Goal: Information Seeking & Learning: Learn about a topic

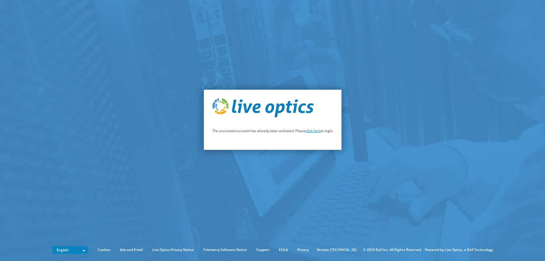
click at [314, 131] on link "click here" at bounding box center [313, 130] width 15 height 5
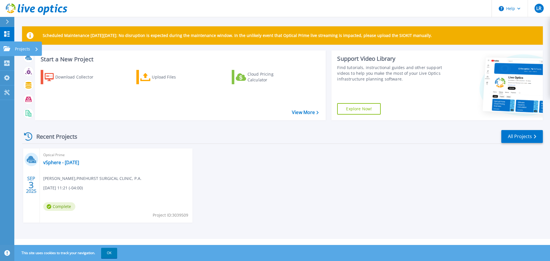
click at [28, 48] on p "Projects" at bounding box center [22, 49] width 15 height 15
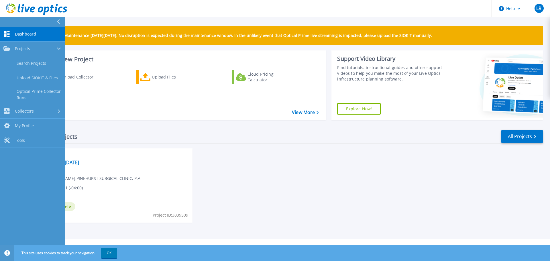
drag, startPoint x: 211, startPoint y: 171, endPoint x: 200, endPoint y: 164, distance: 13.4
click at [210, 169] on div "SEP 3 2025 Optical Prime vSphere - September 2025 Cliff Dunn , PINEHURST SURGIC…" at bounding box center [279, 191] width 525 height 86
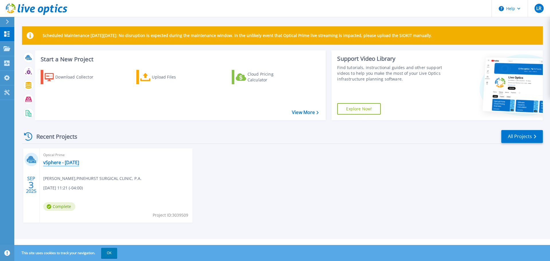
click at [79, 163] on link "vSphere - September 2025" at bounding box center [61, 162] width 36 height 6
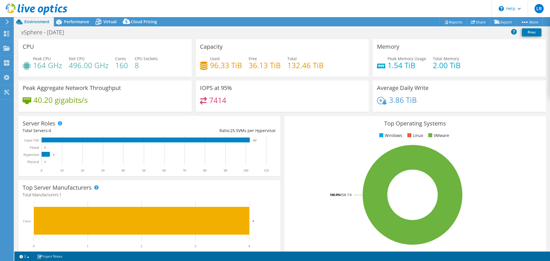
select select "USEast"
select select "USD"
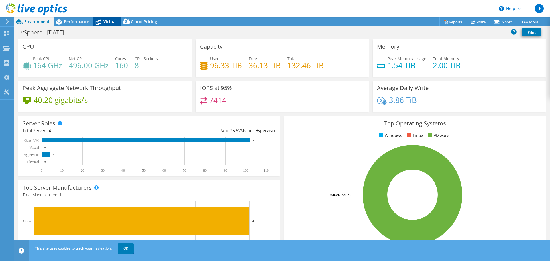
click at [106, 22] on span "Virtual" at bounding box center [109, 21] width 13 height 5
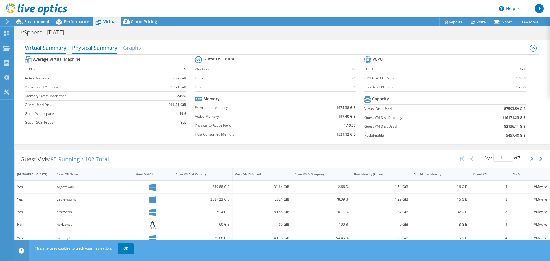
click at [94, 49] on h2 "Physical Summary" at bounding box center [94, 48] width 45 height 13
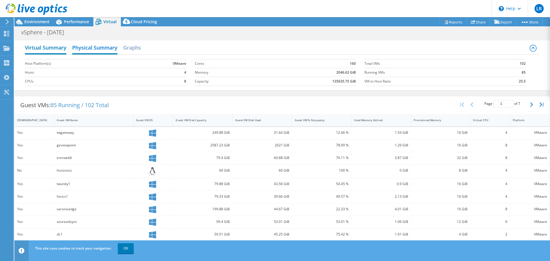
click at [62, 48] on h2 "Virtual Summary" at bounding box center [46, 48] width 42 height 13
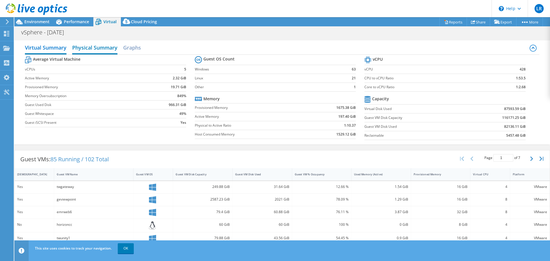
click at [86, 51] on h2 "Physical Summary" at bounding box center [94, 48] width 45 height 13
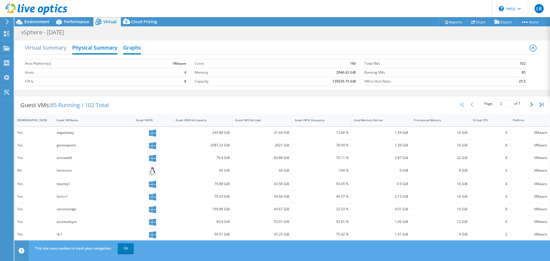
click at [127, 47] on h2 "Graphs" at bounding box center [132, 48] width 18 height 13
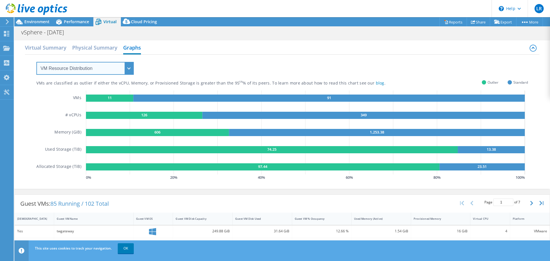
click at [90, 71] on select "VM Resource Distribution Provisioning Contrast Over Provisioning" at bounding box center [84, 68] width 97 height 13
click at [169, 66] on div "VMs are classified as outlier if either the vCPU, Memory, or Provisioned Storag…" at bounding box center [281, 118] width 491 height 127
click at [81, 25] on div "Performance" at bounding box center [74, 21] width 40 height 9
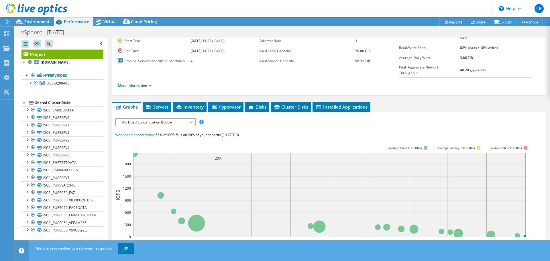
scroll to position [57, 0]
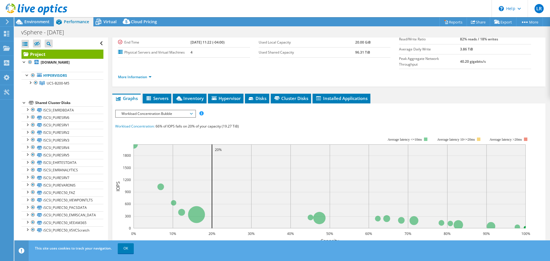
click at [144, 110] on span "Workload Concentration Bubble" at bounding box center [156, 113] width 74 height 7
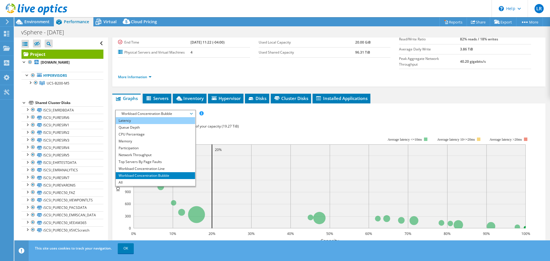
scroll to position [0, 0]
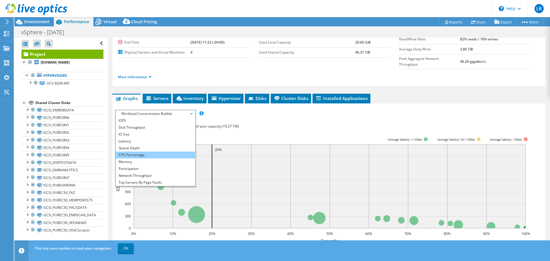
click at [138, 151] on li "CPU Percentage" at bounding box center [155, 154] width 79 height 7
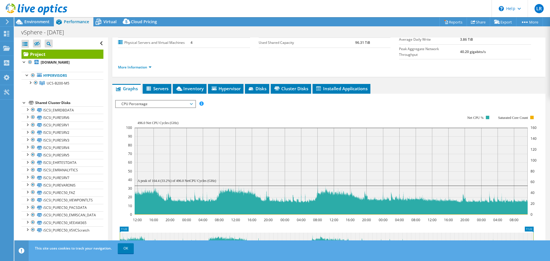
scroll to position [59, 0]
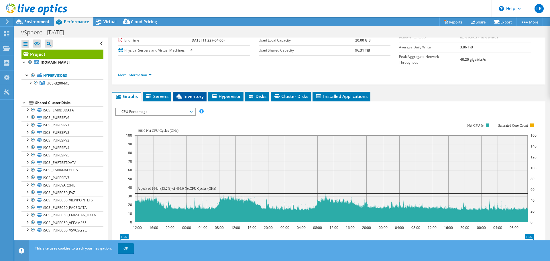
click at [191, 93] on span "Inventory" at bounding box center [189, 96] width 28 height 6
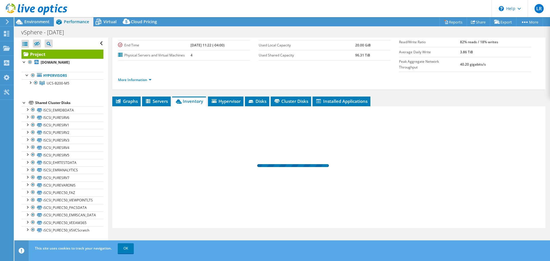
scroll to position [43, 0]
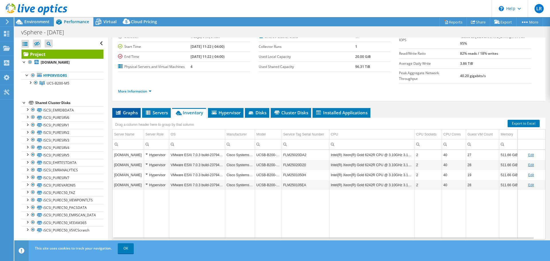
click at [134, 110] on span "Graphs" at bounding box center [126, 113] width 23 height 6
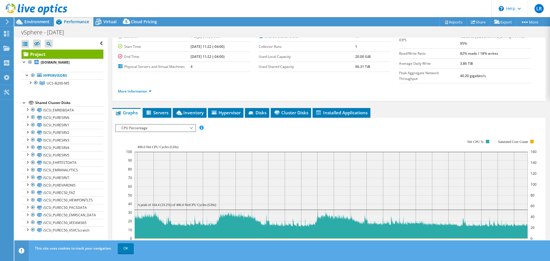
scroll to position [59, 0]
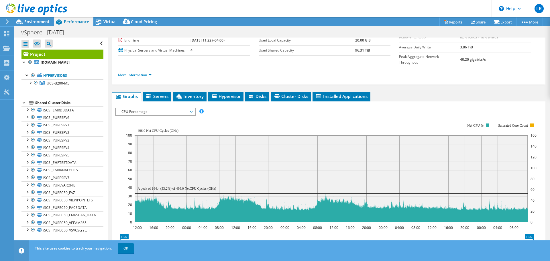
click at [136, 108] on span "CPU Percentage" at bounding box center [156, 111] width 74 height 7
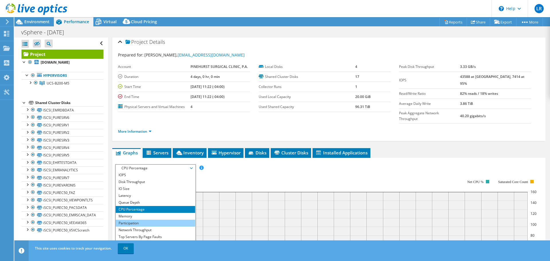
scroll to position [0, 0]
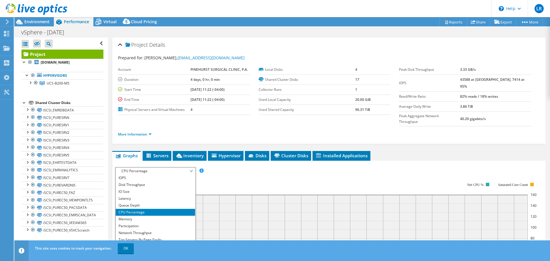
click at [126, 134] on div "Project Details Prepared for: Cliff Dunn, cdunn@pinehurstsurgical.com Account P…" at bounding box center [328, 222] width 441 height 369
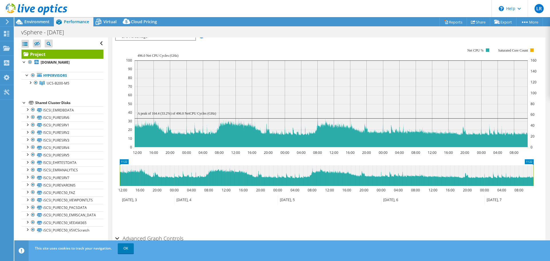
scroll to position [145, 0]
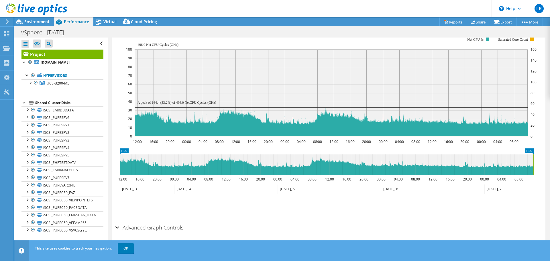
click at [122, 222] on h2 "Advanced Graph Controls" at bounding box center [149, 227] width 68 height 11
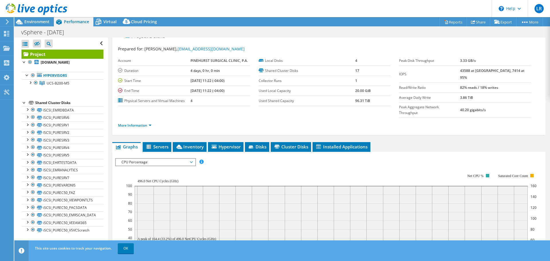
scroll to position [0, 0]
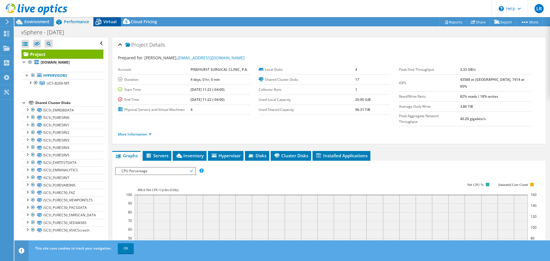
click at [99, 22] on icon at bounding box center [98, 22] width 10 height 10
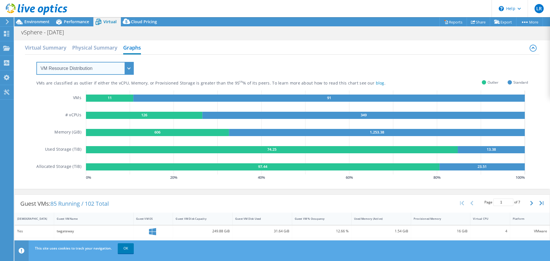
click at [67, 66] on select "VM Resource Distribution Provisioning Contrast Over Provisioning" at bounding box center [84, 68] width 97 height 13
click at [36, 62] on select "VM Resource Distribution Provisioning Contrast Over Provisioning" at bounding box center [84, 68] width 97 height 13
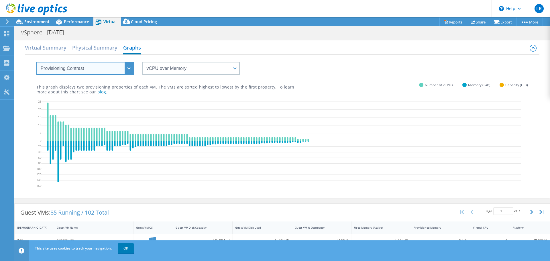
click at [123, 69] on select "VM Resource Distribution Provisioning Contrast Over Provisioning" at bounding box center [84, 68] width 97 height 13
select select "VM Resource Distribution"
click at [36, 62] on select "VM Resource Distribution Provisioning Contrast Over Provisioning" at bounding box center [84, 68] width 97 height 13
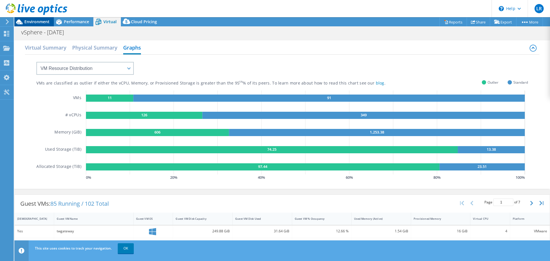
click at [41, 19] on span "Environment" at bounding box center [36, 21] width 25 height 5
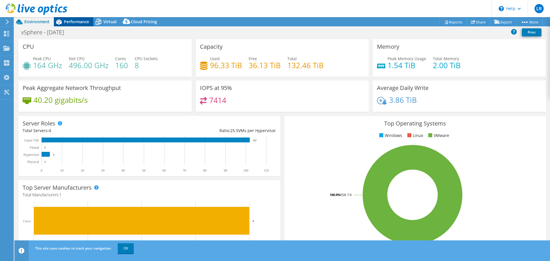
click at [70, 20] on span "Performance" at bounding box center [76, 21] width 25 height 5
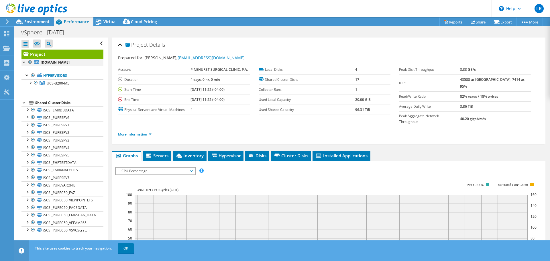
click at [23, 63] on div at bounding box center [24, 62] width 6 height 6
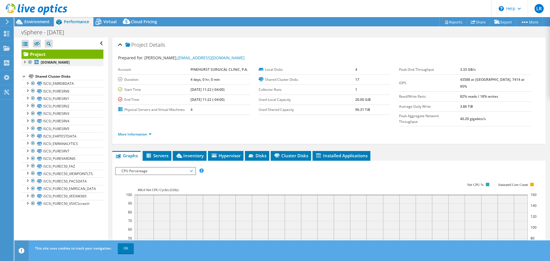
click at [23, 63] on div at bounding box center [24, 62] width 6 height 6
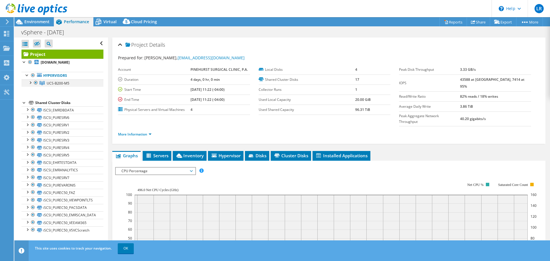
click at [30, 83] on div at bounding box center [30, 82] width 6 height 6
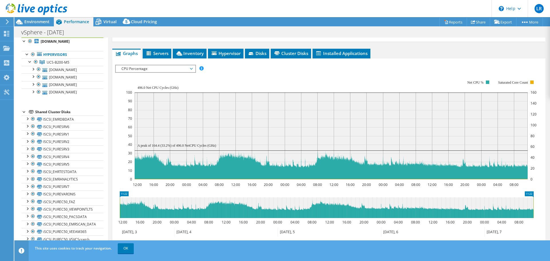
scroll to position [99, 0]
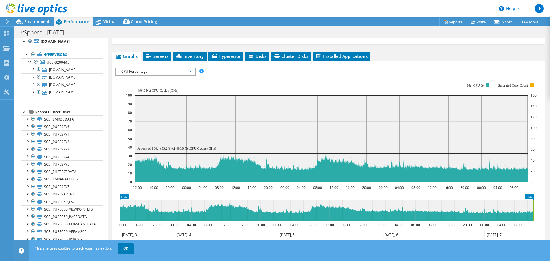
click at [149, 68] on span "CPU Percentage" at bounding box center [156, 71] width 74 height 7
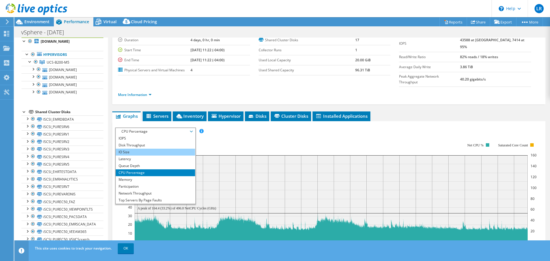
scroll to position [71, 0]
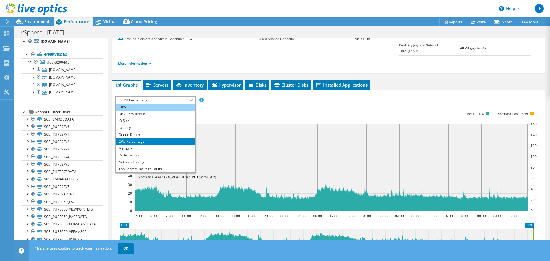
click at [137, 104] on li "IOPS" at bounding box center [155, 107] width 79 height 7
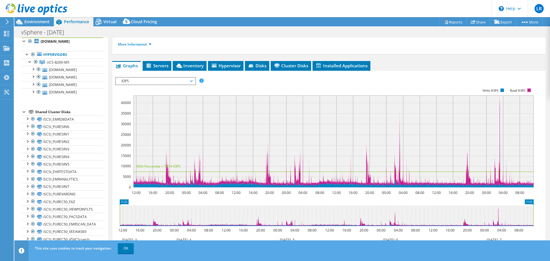
scroll to position [99, 0]
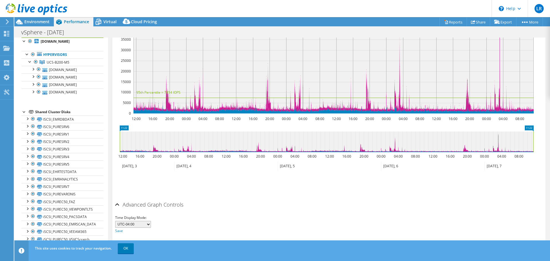
click at [119, 199] on div "Advanced Graph Controls" at bounding box center [328, 205] width 427 height 12
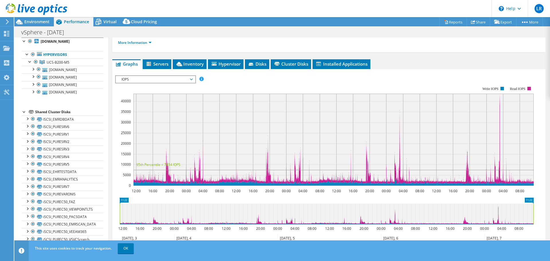
scroll to position [84, 0]
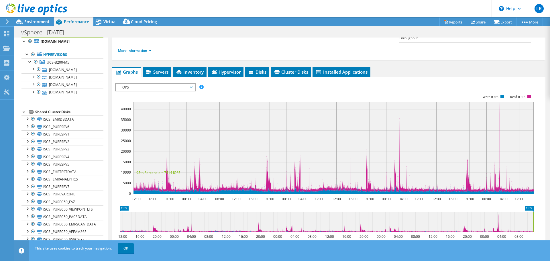
click at [145, 84] on span "IOPS" at bounding box center [156, 87] width 74 height 7
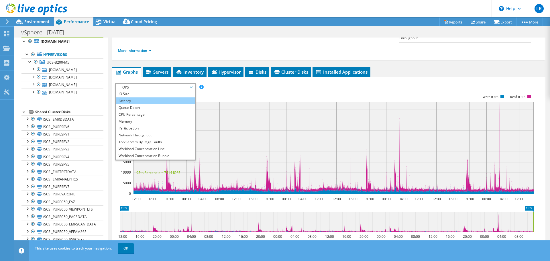
scroll to position [21, 0]
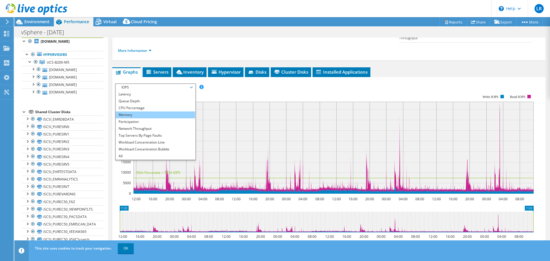
click at [135, 111] on li "Memory" at bounding box center [155, 114] width 79 height 7
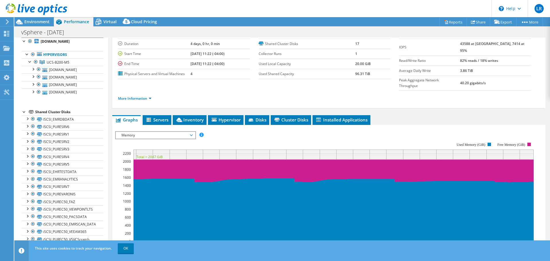
scroll to position [26, 0]
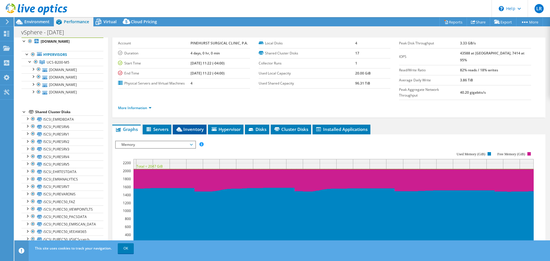
click at [189, 125] on li "Inventory" at bounding box center [190, 130] width 34 height 10
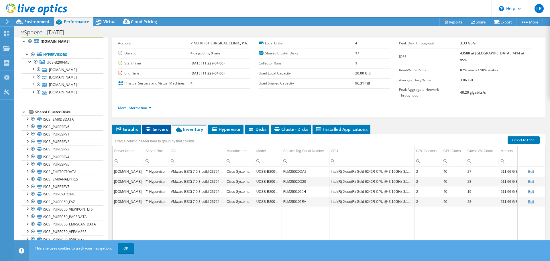
click at [164, 126] on span "Servers" at bounding box center [156, 129] width 23 height 6
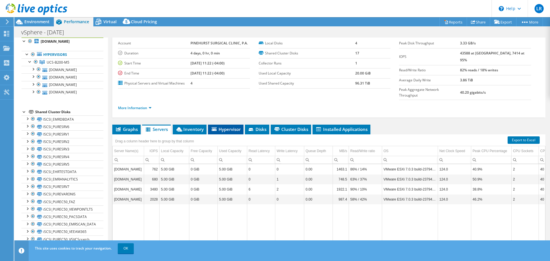
click at [228, 126] on span "Hypervisor" at bounding box center [226, 129] width 30 height 6
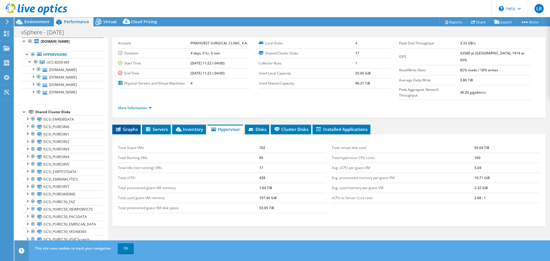
click at [128, 126] on span "Graphs" at bounding box center [126, 129] width 23 height 6
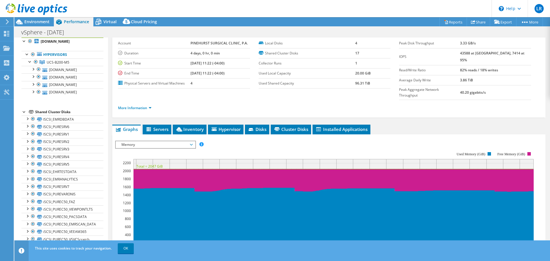
click at [130, 141] on span "Memory" at bounding box center [156, 144] width 74 height 7
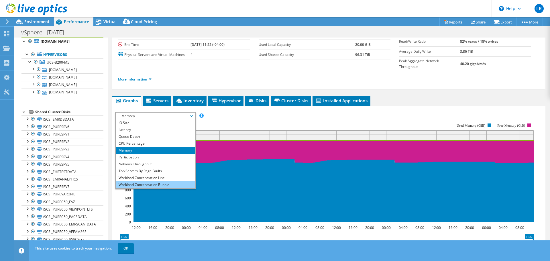
scroll to position [21, 0]
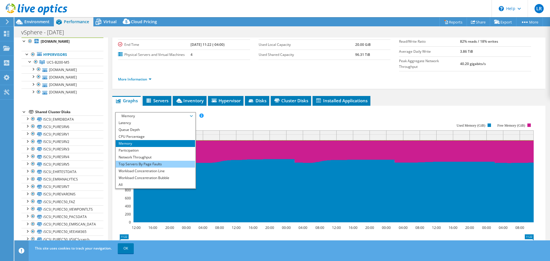
click at [130, 161] on li "Top Servers By Page Faults" at bounding box center [155, 164] width 79 height 7
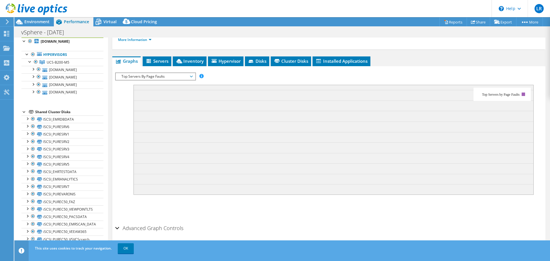
scroll to position [95, 0]
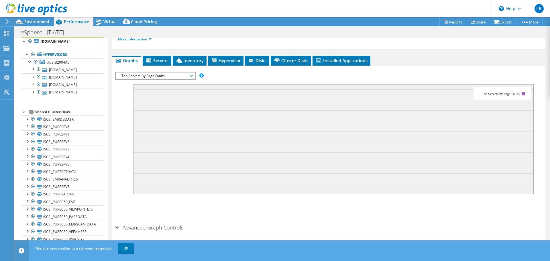
click at [140, 72] on span "Top Servers By Page Faults" at bounding box center [156, 75] width 74 height 7
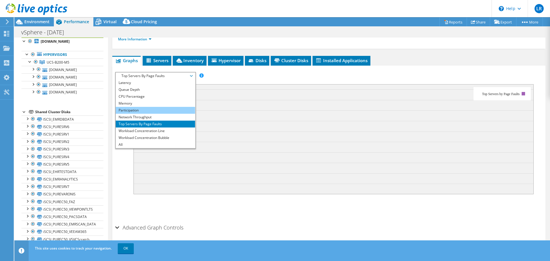
click at [136, 107] on li "Participation" at bounding box center [155, 110] width 79 height 7
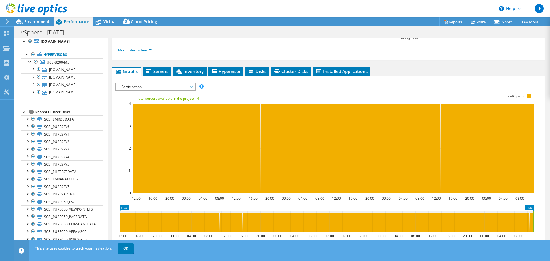
scroll to position [84, 0]
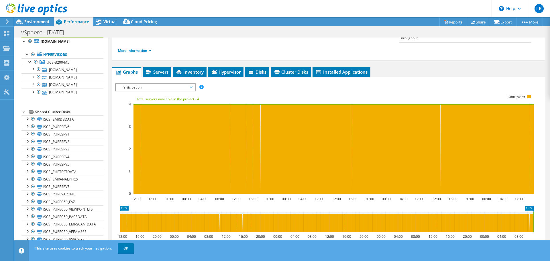
click at [138, 84] on span "Participation" at bounding box center [156, 87] width 74 height 7
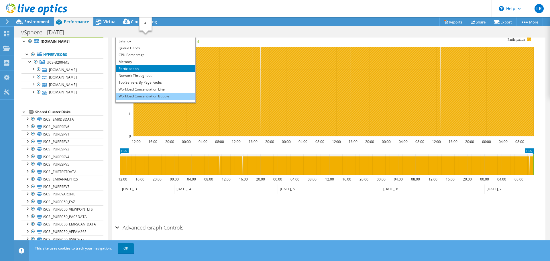
scroll to position [21, 0]
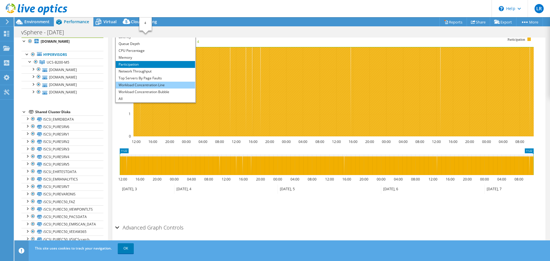
click at [141, 82] on li "Workload Concentration Line" at bounding box center [155, 85] width 79 height 7
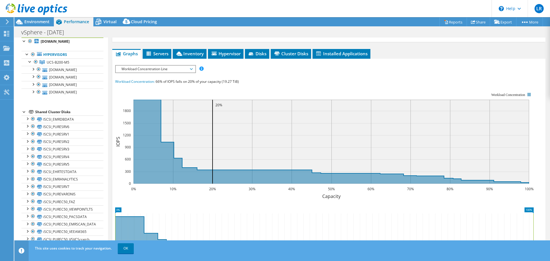
scroll to position [100, 0]
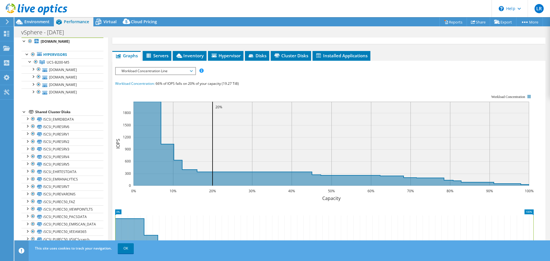
click at [137, 68] on span "Workload Concentration Line" at bounding box center [156, 71] width 74 height 7
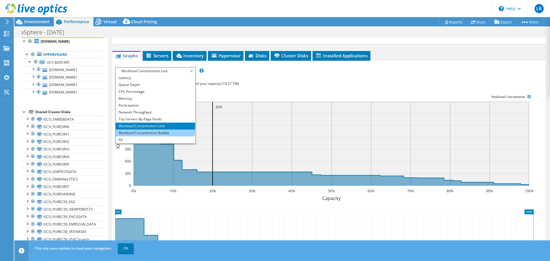
click at [144, 129] on li "Workload Concentration Bubble" at bounding box center [155, 132] width 79 height 7
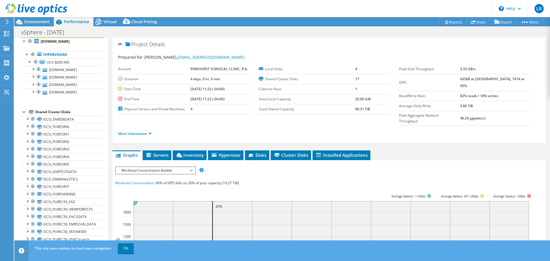
scroll to position [0, 0]
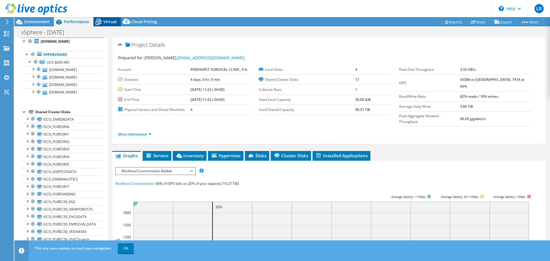
click at [112, 23] on span "Virtual" at bounding box center [109, 21] width 13 height 5
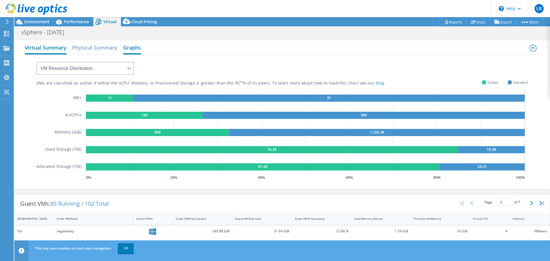
click at [50, 46] on h2 "Virtual Summary" at bounding box center [46, 48] width 42 height 13
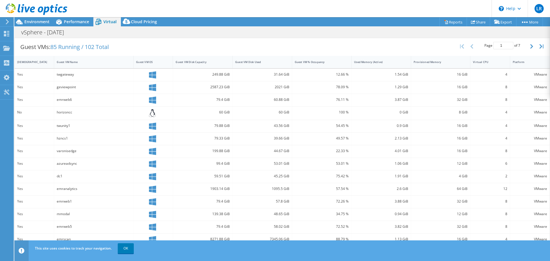
scroll to position [124, 0]
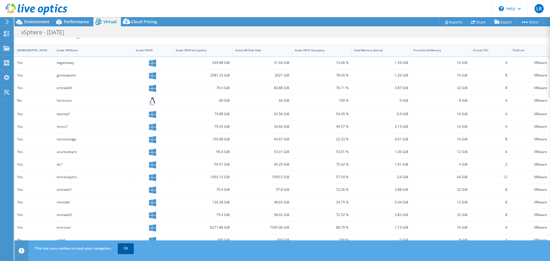
click at [126, 249] on link "OK" at bounding box center [126, 248] width 16 height 10
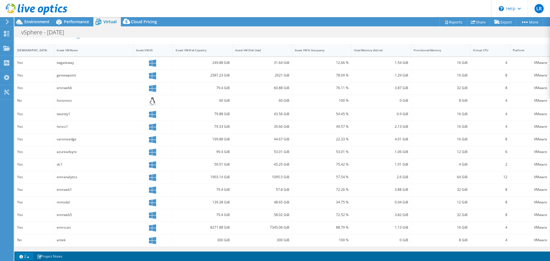
click at [31, 257] on link "2" at bounding box center [24, 255] width 18 height 7
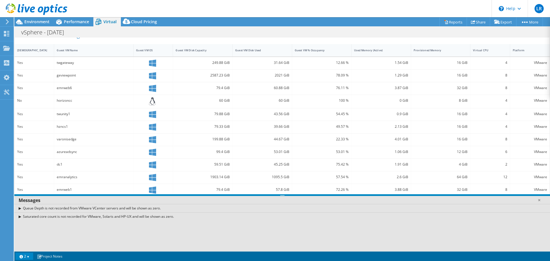
click at [31, 257] on link "2" at bounding box center [24, 255] width 18 height 7
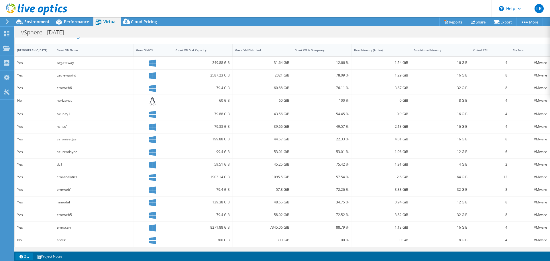
click at [30, 257] on link "2" at bounding box center [24, 255] width 18 height 7
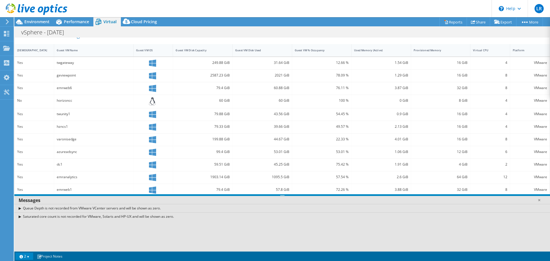
click at [30, 257] on link "2" at bounding box center [24, 255] width 18 height 7
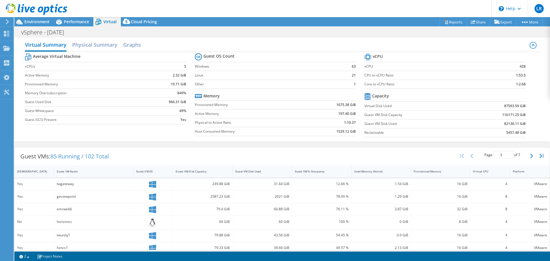
scroll to position [0, 0]
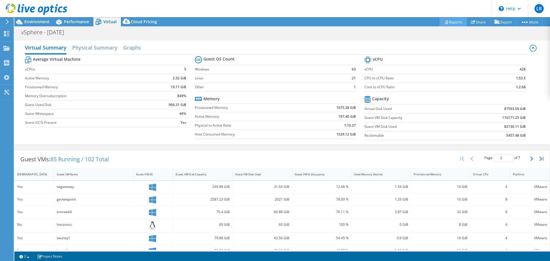
click at [447, 21] on link "Reports" at bounding box center [452, 21] width 27 height 9
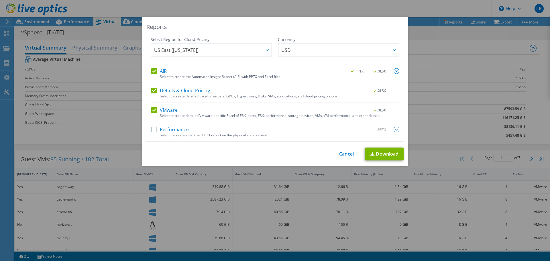
click at [345, 153] on link "Cancel" at bounding box center [346, 153] width 15 height 5
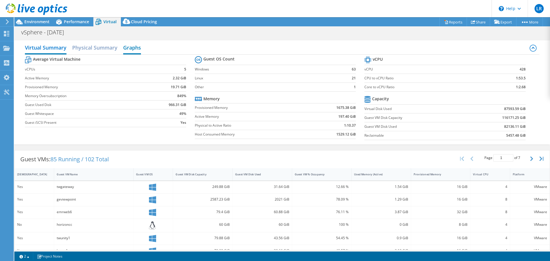
click at [124, 45] on h2 "Graphs" at bounding box center [132, 48] width 18 height 13
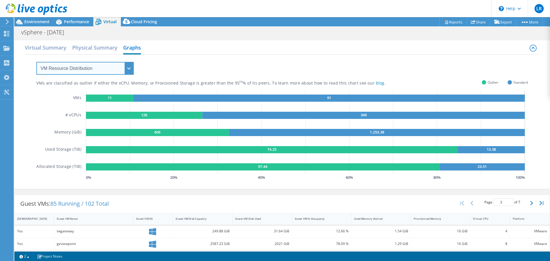
click at [60, 68] on select "VM Resource Distribution Provisioning Contrast Over Provisioning" at bounding box center [84, 68] width 97 height 13
click at [28, 100] on div "VMs are classified as outlier if either the vCPU, Memory, or Provisioned Storag…" at bounding box center [282, 121] width 514 height 133
click at [115, 72] on select "VM Resource Distribution Provisioning Contrast Over Provisioning" at bounding box center [84, 68] width 97 height 13
click at [36, 62] on select "VM Resource Distribution Provisioning Contrast Over Provisioning" at bounding box center [84, 68] width 97 height 13
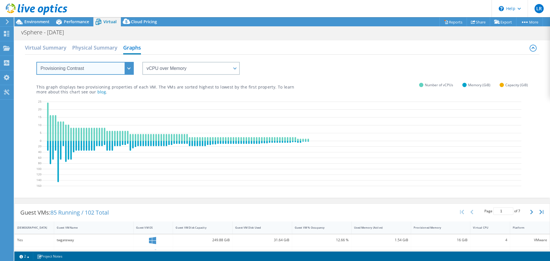
click at [104, 70] on select "VM Resource Distribution Provisioning Contrast Over Provisioning" at bounding box center [84, 68] width 97 height 13
select select "Over Provisioning"
click at [36, 62] on select "VM Resource Distribution Provisioning Contrast Over Provisioning" at bounding box center [84, 68] width 97 height 13
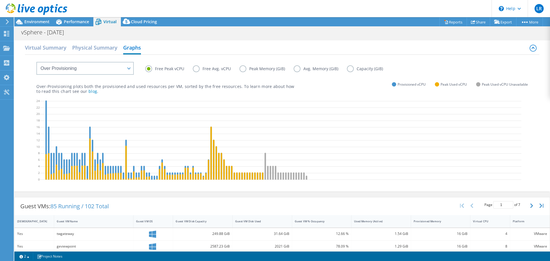
click at [195, 69] on label "Free Avg. vCPU" at bounding box center [216, 68] width 47 height 7
click at [0, 0] on input "Free Avg. vCPU" at bounding box center [0, 0] width 0 height 0
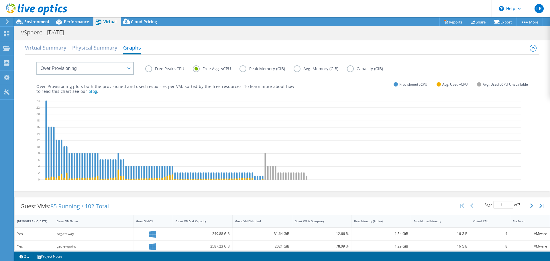
click at [242, 68] on label "Peak Memory (GiB)" at bounding box center [266, 68] width 54 height 7
click at [0, 0] on input "Peak Memory (GiB)" at bounding box center [0, 0] width 0 height 0
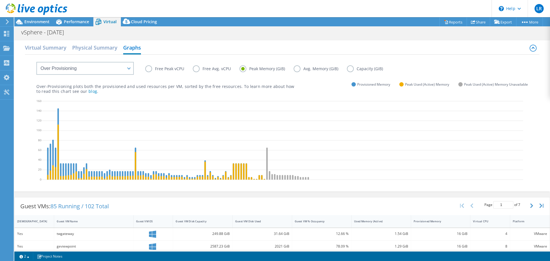
click at [296, 67] on label "Avg. Memory (GiB)" at bounding box center [319, 68] width 53 height 7
click at [0, 0] on input "Avg. Memory (GiB)" at bounding box center [0, 0] width 0 height 0
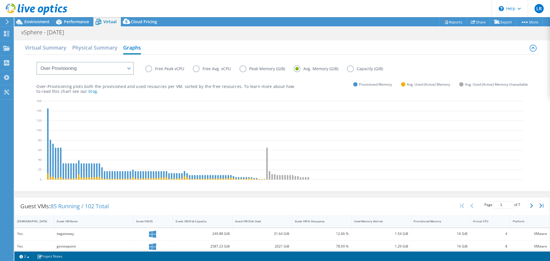
click at [245, 68] on label "Peak Memory (GiB)" at bounding box center [266, 68] width 54 height 7
click at [0, 0] on input "Peak Memory (GiB)" at bounding box center [0, 0] width 0 height 0
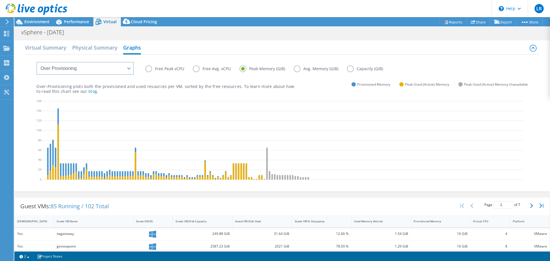
click at [347, 69] on label "Capacity (GiB)" at bounding box center [369, 68] width 45 height 7
click at [0, 0] on input "Capacity (GiB)" at bounding box center [0, 0] width 0 height 0
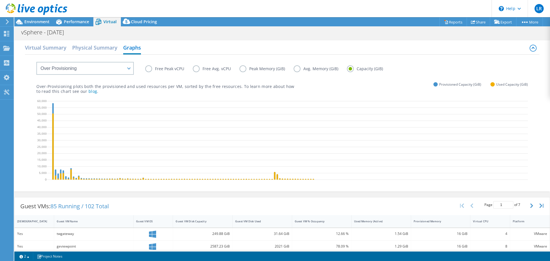
click at [148, 67] on label "Free Peak vCPU" at bounding box center [169, 68] width 48 height 7
click at [0, 0] on input "Free Peak vCPU" at bounding box center [0, 0] width 0 height 0
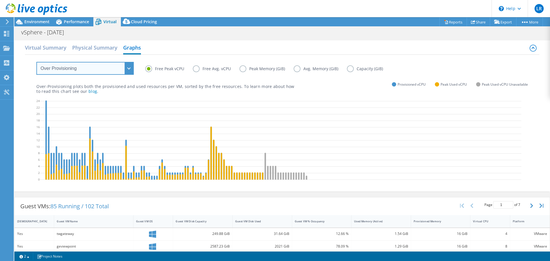
click at [62, 72] on select "VM Resource Distribution Provisioning Contrast Over Provisioning" at bounding box center [84, 68] width 97 height 13
click at [25, 74] on div "VM Resource Distribution Provisioning Contrast Over Provisioning" at bounding box center [79, 65] width 109 height 20
click at [196, 67] on label "Free Avg. vCPU" at bounding box center [216, 68] width 47 height 7
click at [0, 0] on input "Free Avg. vCPU" at bounding box center [0, 0] width 0 height 0
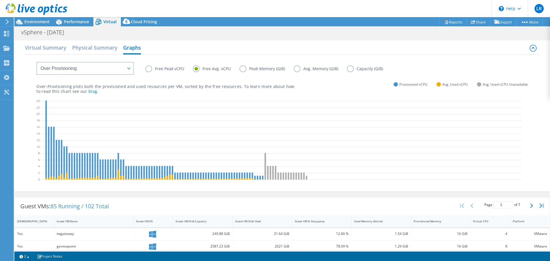
click at [151, 68] on label "Free Peak vCPU" at bounding box center [169, 68] width 48 height 7
click at [0, 0] on input "Free Peak vCPU" at bounding box center [0, 0] width 0 height 0
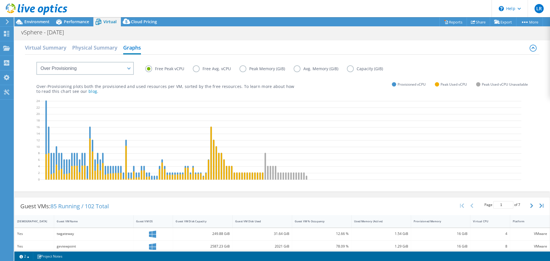
click at [196, 69] on label "Free Avg. vCPU" at bounding box center [216, 68] width 47 height 7
click at [0, 0] on input "Free Avg. vCPU" at bounding box center [0, 0] width 0 height 0
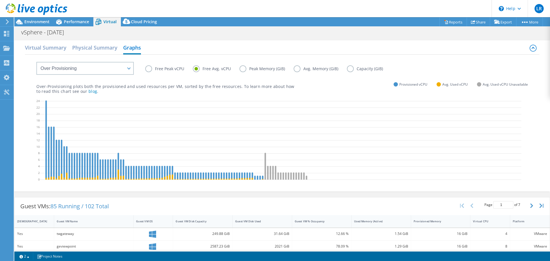
click at [241, 68] on label "Peak Memory (GiB)" at bounding box center [266, 68] width 54 height 7
click at [0, 0] on input "Peak Memory (GiB)" at bounding box center [0, 0] width 0 height 0
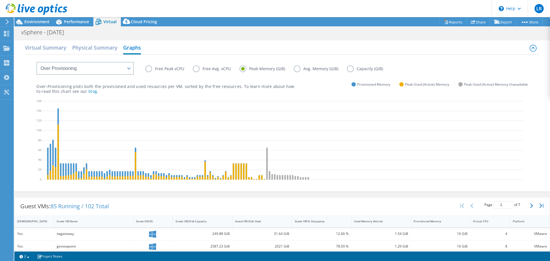
click at [148, 66] on label "Free Peak vCPU" at bounding box center [169, 68] width 48 height 7
click at [0, 0] on input "Free Peak vCPU" at bounding box center [0, 0] width 0 height 0
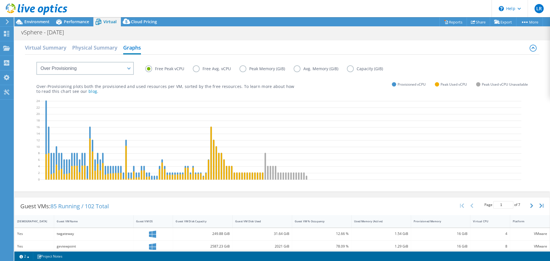
click at [348, 80] on div "Over-Provisioning plots both the provisioned and used resources per VM, sorted …" at bounding box center [281, 83] width 491 height 19
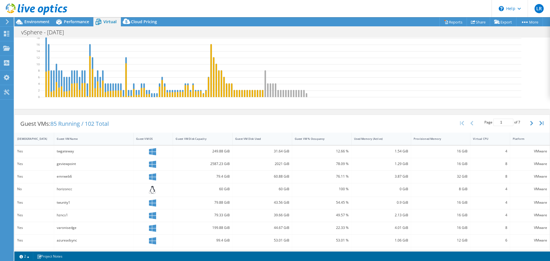
scroll to position [86, 0]
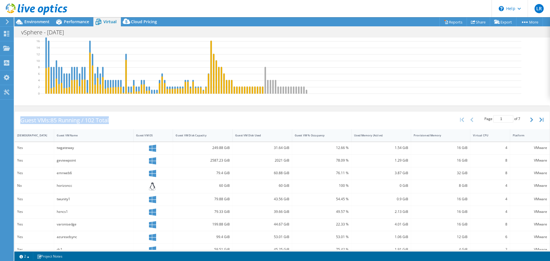
drag, startPoint x: 17, startPoint y: 120, endPoint x: 121, endPoint y: 120, distance: 103.9
click at [115, 113] on div "Guest VMs: 85 Running / 102 Total" at bounding box center [65, 120] width 100 height 18
click at [129, 118] on div "Guest VMs: 85 Running / 102 Total Page 1 of 7 5 rows 10 rows 20 rows 25 rows 50…" at bounding box center [282, 120] width 535 height 18
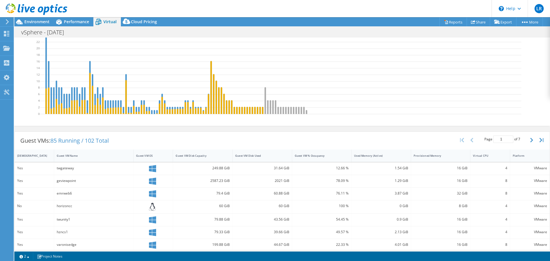
scroll to position [0, 0]
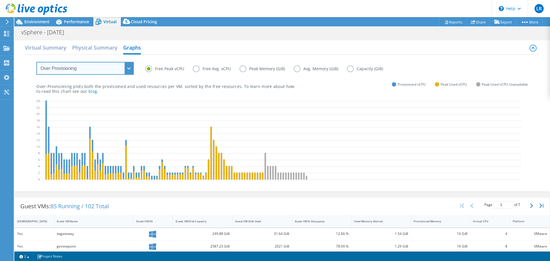
click at [65, 70] on select "VM Resource Distribution Provisioning Contrast Over Provisioning" at bounding box center [84, 68] width 97 height 13
click at [64, 70] on select "VM Resource Distribution Provisioning Contrast Over Provisioning" at bounding box center [84, 68] width 97 height 13
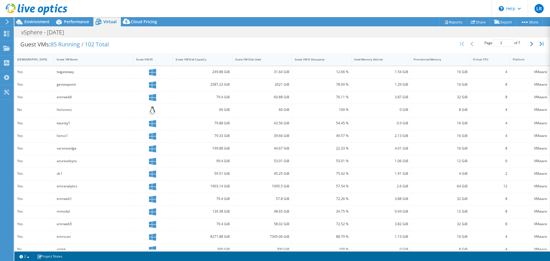
scroll to position [171, 0]
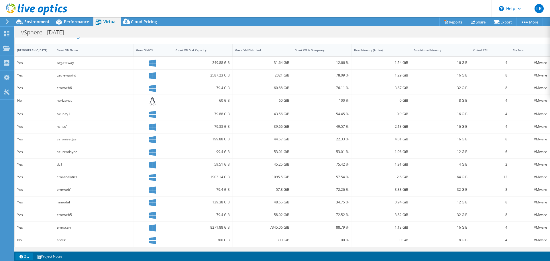
click at [29, 255] on link "2" at bounding box center [24, 255] width 18 height 7
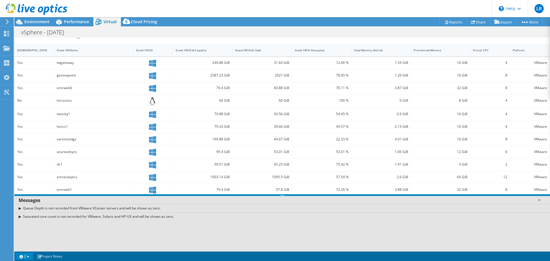
click at [29, 255] on link "2" at bounding box center [24, 255] width 18 height 7
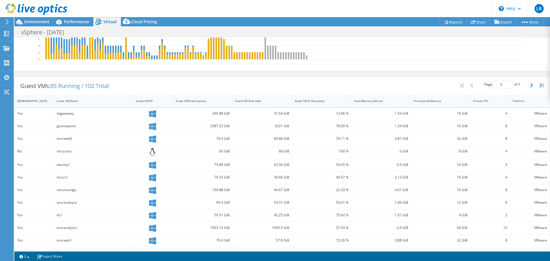
scroll to position [56, 0]
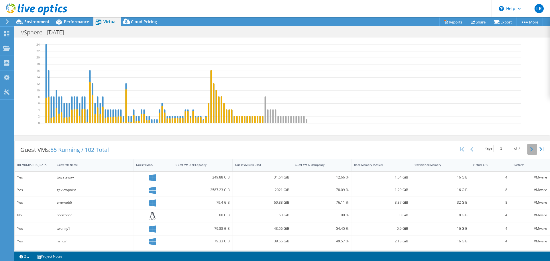
click at [530, 149] on icon "button" at bounding box center [531, 149] width 3 height 5
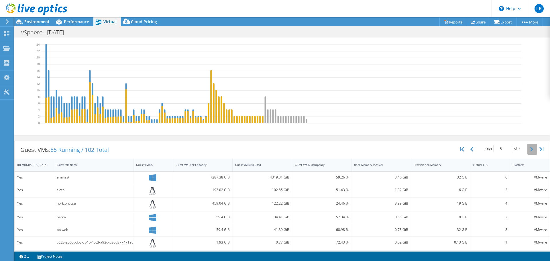
click at [530, 149] on icon "button" at bounding box center [531, 149] width 3 height 5
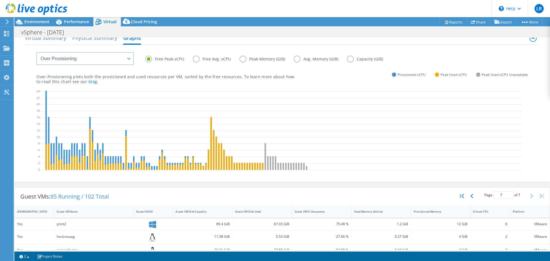
scroll to position [0, 0]
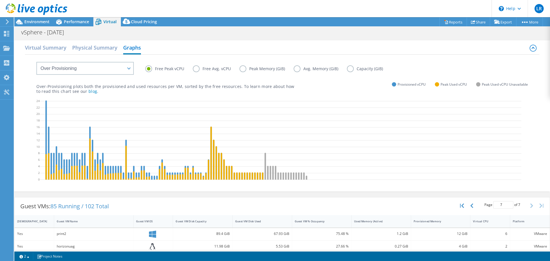
click at [392, 83] on div at bounding box center [394, 84] width 4 height 4
click at [392, 84] on div at bounding box center [394, 84] width 4 height 4
click at [499, 24] on link "Export" at bounding box center [503, 21] width 27 height 9
click at [495, 33] on link "vSAN ReadyNode Sizer" at bounding box center [489, 32] width 54 height 12
click at [450, 21] on link "Reports" at bounding box center [452, 21] width 27 height 9
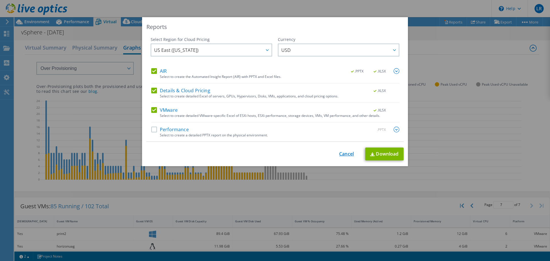
click at [346, 151] on link "Cancel" at bounding box center [346, 153] width 15 height 5
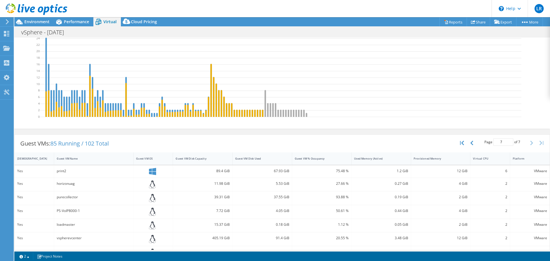
scroll to position [139, 0]
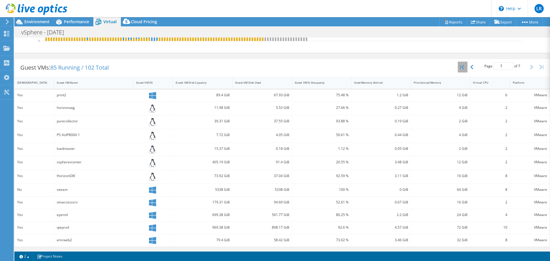
click at [460, 66] on icon "button" at bounding box center [462, 67] width 4 height 5
type input "1"
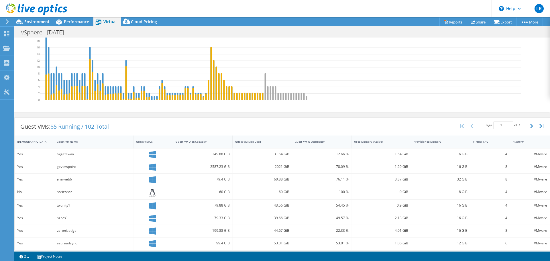
scroll to position [0, 0]
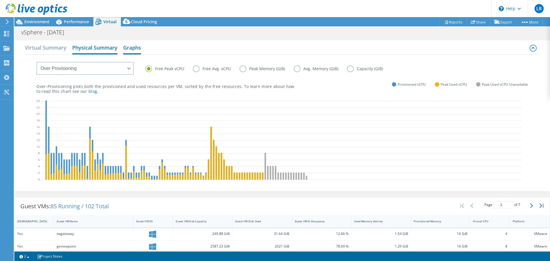
click at [98, 47] on h2 "Physical Summary" at bounding box center [94, 48] width 45 height 13
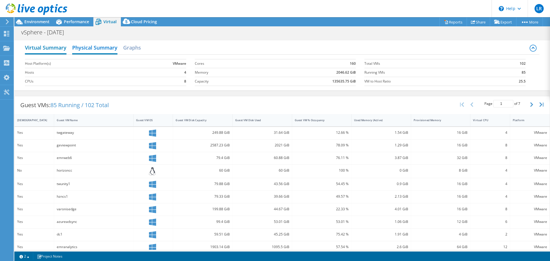
click at [46, 47] on h2 "Virtual Summary" at bounding box center [46, 48] width 42 height 13
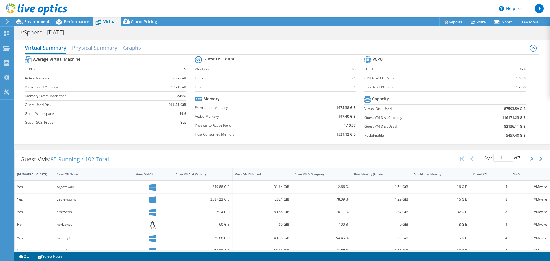
click at [152, 139] on div "Average Virtual Machine vCPUs 5 Active Memory 2.32 GiB Provisioned Memory 19.71…" at bounding box center [282, 99] width 514 height 88
click at [130, 48] on h2 "Graphs" at bounding box center [132, 48] width 18 height 13
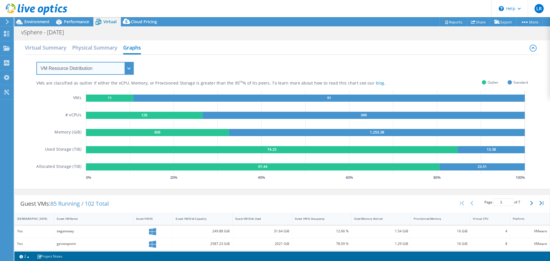
click at [105, 70] on select "VM Resource Distribution Provisioning Contrast Over Provisioning" at bounding box center [84, 68] width 97 height 13
click at [181, 66] on div "VMs are classified as outlier if either the vCPU, Memory, or Provisioned Storag…" at bounding box center [281, 118] width 491 height 127
click at [44, 48] on h2 "Virtual Summary" at bounding box center [46, 48] width 42 height 13
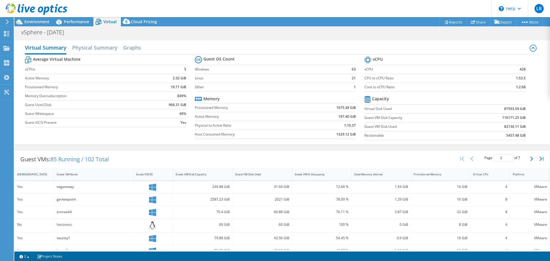
click at [136, 37] on div "vSphere - September 2025 Print" at bounding box center [281, 32] width 535 height 11
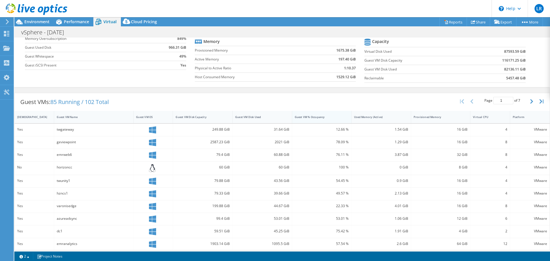
click at [305, 117] on div "Guest VM % Occupancy" at bounding box center [318, 117] width 47 height 4
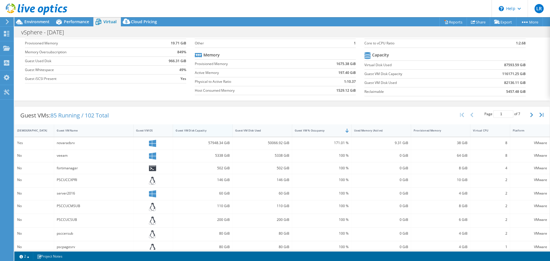
scroll to position [86, 0]
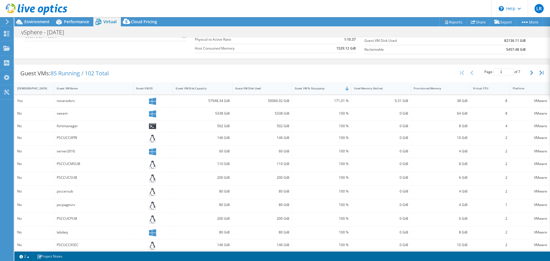
click at [131, 72] on div "Guest VMs: 85 Running / 102 Total Page 1 of 7 5 rows 10 rows 20 rows 25 rows 50…" at bounding box center [282, 73] width 535 height 18
click at [382, 88] on div "Used Memory (Active)" at bounding box center [377, 88] width 47 height 4
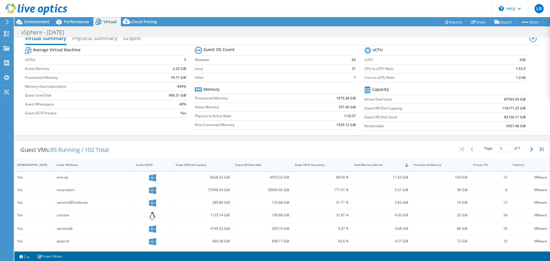
scroll to position [0, 0]
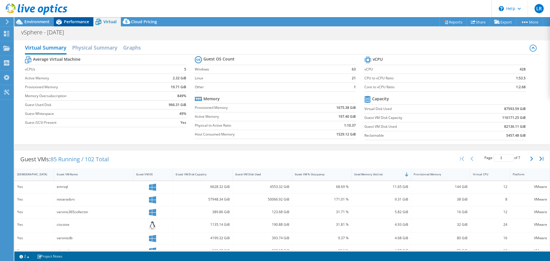
click at [80, 22] on span "Performance" at bounding box center [76, 21] width 25 height 5
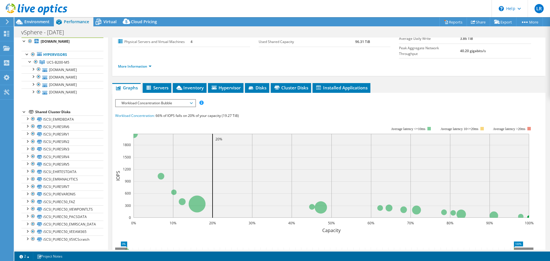
scroll to position [86, 0]
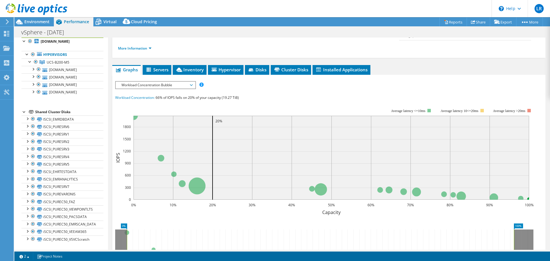
click at [132, 82] on span "Workload Concentration Bubble" at bounding box center [156, 85] width 74 height 7
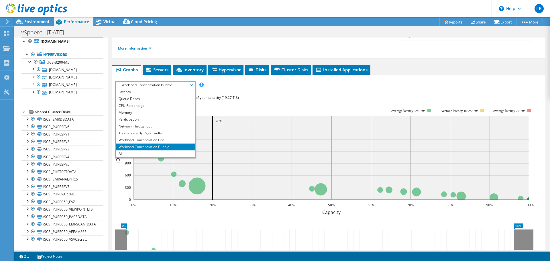
click at [249, 94] on div "Workload Concentration: 66% of IOPS falls on 20% of your capacity (19.27 TiB)" at bounding box center [328, 97] width 427 height 6
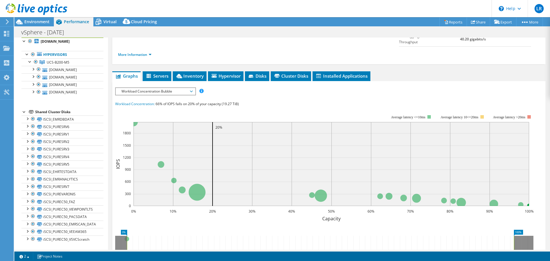
scroll to position [71, 0]
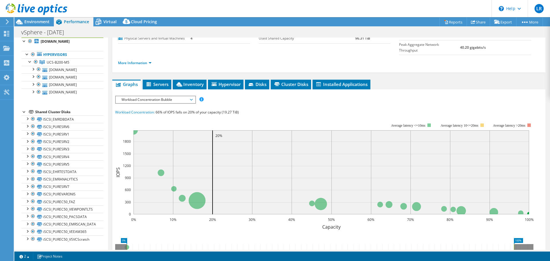
click at [141, 96] on div "IOPS Disk Throughput IO Size Latency Queue Depth CPU Percentage Memory Page Fau…" at bounding box center [328, 202] width 427 height 212
click at [143, 96] on span "Workload Concentration Bubble" at bounding box center [156, 99] width 74 height 7
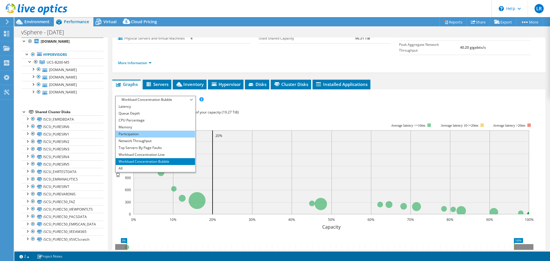
click at [137, 131] on li "Participation" at bounding box center [155, 134] width 79 height 7
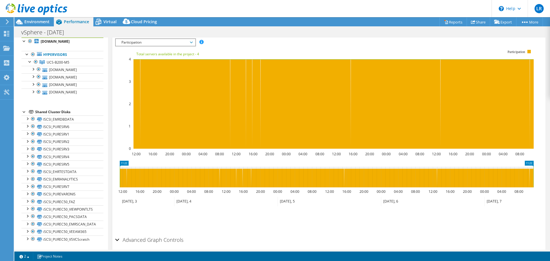
scroll to position [100, 0]
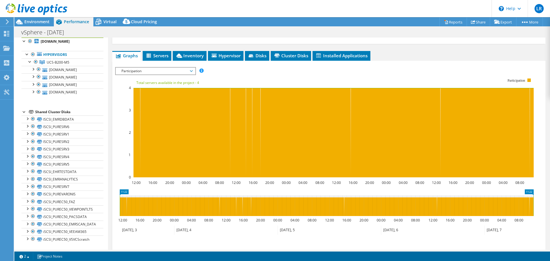
click at [135, 61] on div "IOPS Disk Throughput IO Size Latency Queue Depth CPU Percentage Memory Page Fau…" at bounding box center [328, 162] width 427 height 202
click at [131, 68] on span "Participation" at bounding box center [156, 71] width 74 height 7
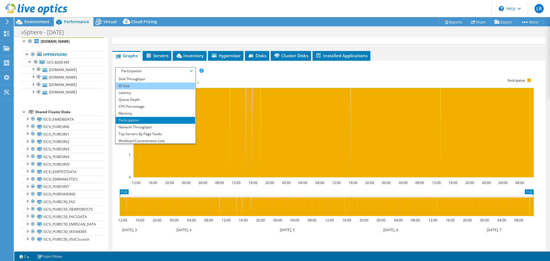
scroll to position [0, 0]
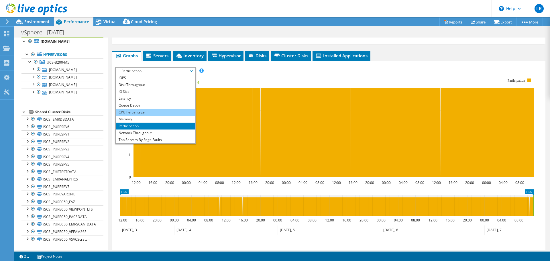
click at [136, 109] on li "CPU Percentage" at bounding box center [155, 112] width 79 height 7
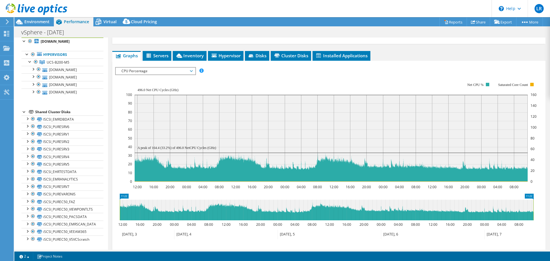
click at [135, 68] on span "CPU Percentage" at bounding box center [156, 71] width 74 height 7
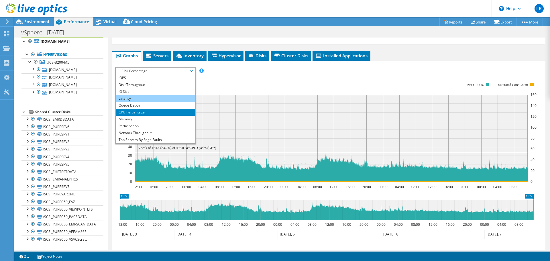
scroll to position [21, 0]
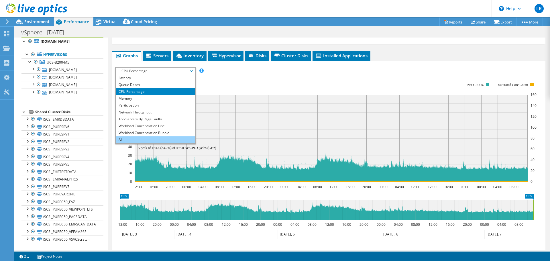
click at [128, 136] on li "All" at bounding box center [155, 139] width 79 height 7
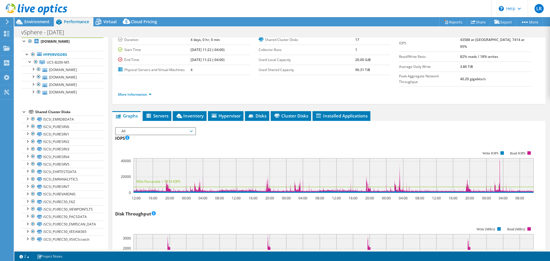
scroll to position [0, 0]
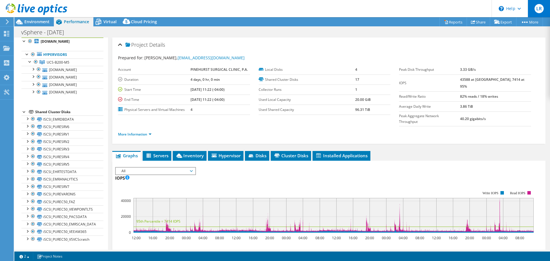
click at [542, 7] on span "LR" at bounding box center [538, 8] width 9 height 9
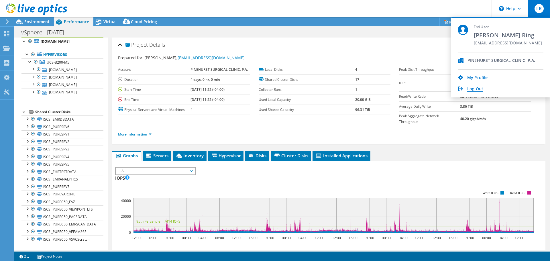
click at [472, 90] on link "Log Out" at bounding box center [475, 88] width 16 height 5
